Goal: Check status: Check status

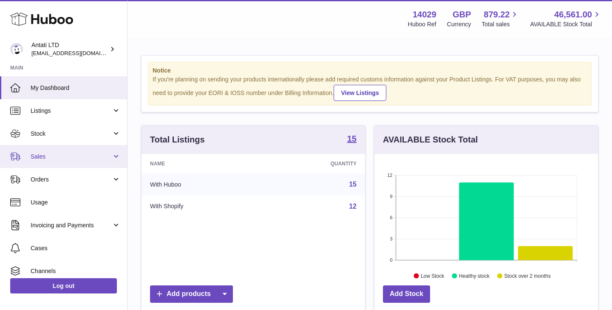
scroll to position [133, 223]
click at [79, 154] on span "Sales" at bounding box center [71, 157] width 81 height 8
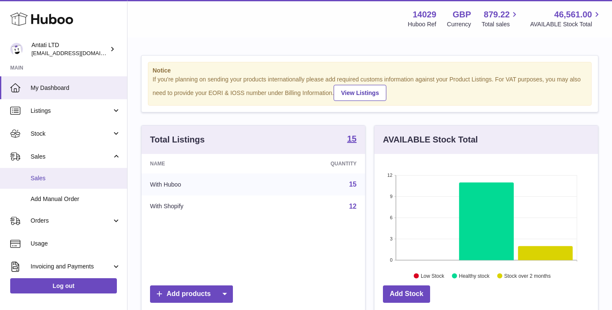
click at [44, 180] on span "Sales" at bounding box center [76, 179] width 90 height 8
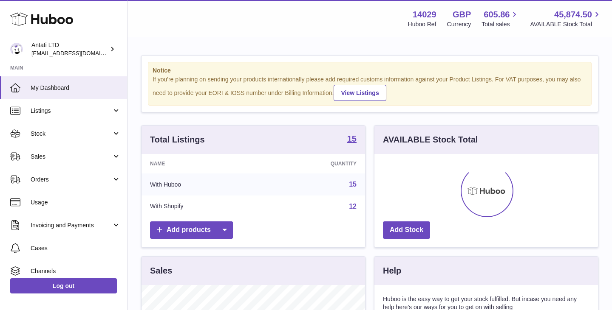
scroll to position [133, 223]
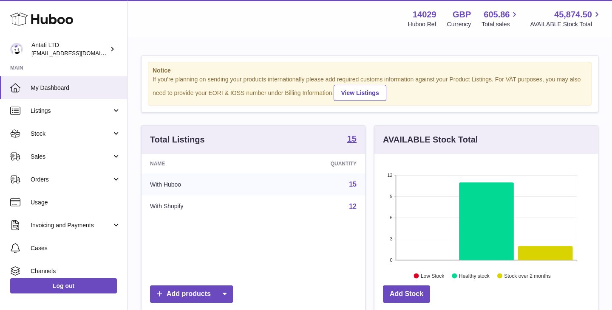
click at [44, 180] on span "Orders" at bounding box center [71, 180] width 81 height 8
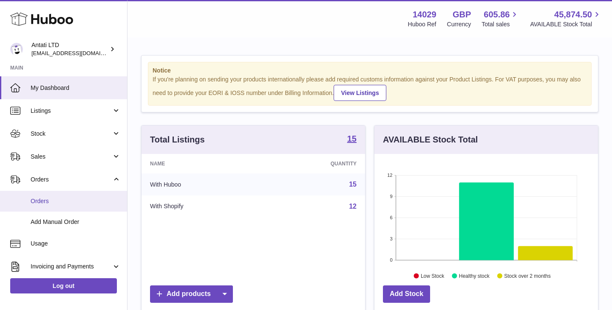
click at [44, 197] on link "Orders" at bounding box center [63, 201] width 127 height 21
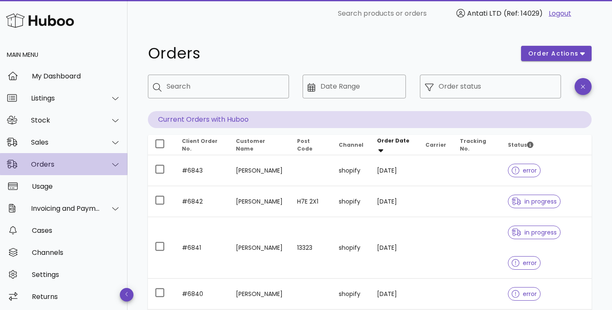
click at [76, 161] on div "Orders" at bounding box center [65, 165] width 69 height 8
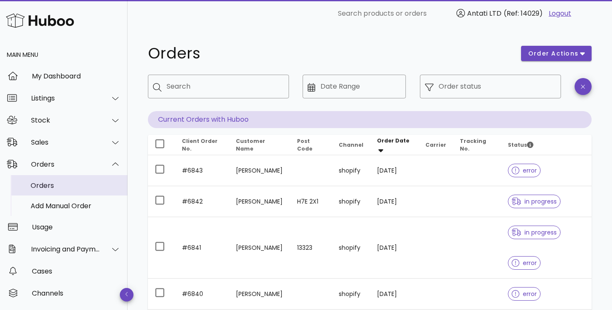
click at [43, 189] on div "Orders" at bounding box center [76, 186] width 90 height 8
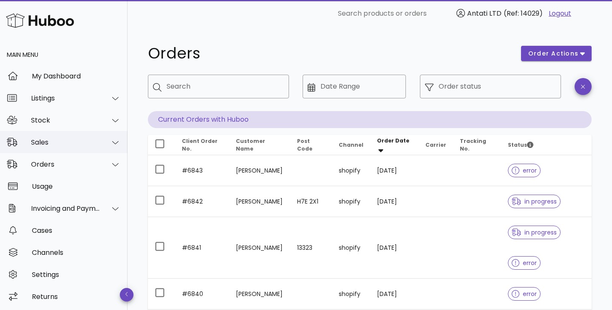
click at [88, 139] on div "Sales" at bounding box center [65, 142] width 69 height 8
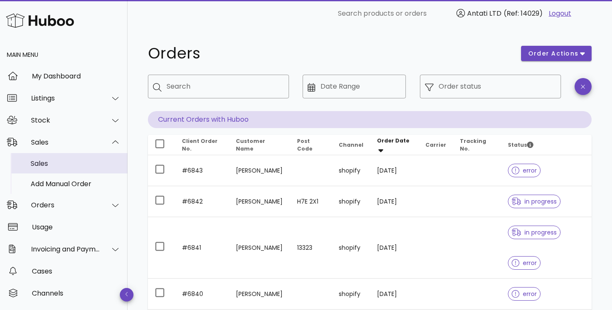
click at [40, 162] on div "Sales" at bounding box center [76, 164] width 90 height 8
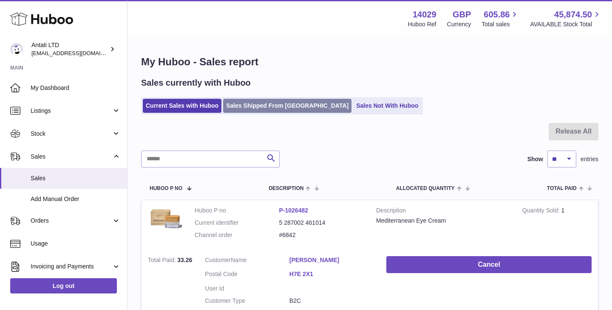
click at [262, 105] on link "Sales Shipped From [GEOGRAPHIC_DATA]" at bounding box center [287, 106] width 128 height 14
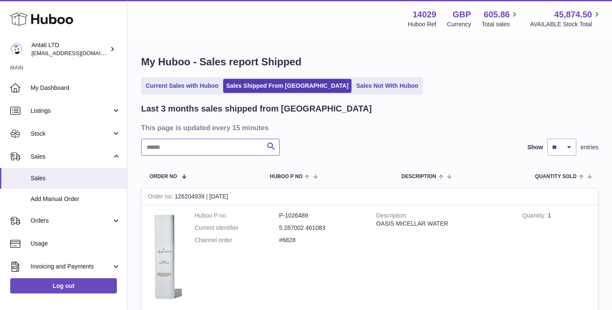
click at [222, 149] on input "text" at bounding box center [210, 147] width 138 height 17
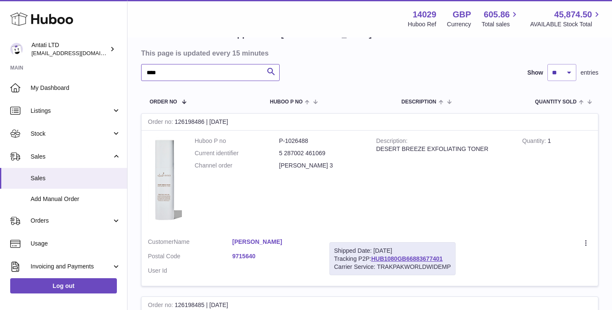
scroll to position [76, 0]
type input "****"
click at [429, 256] on link "HUB1080GB66883677401" at bounding box center [406, 258] width 71 height 7
